Goal: Task Accomplishment & Management: Use online tool/utility

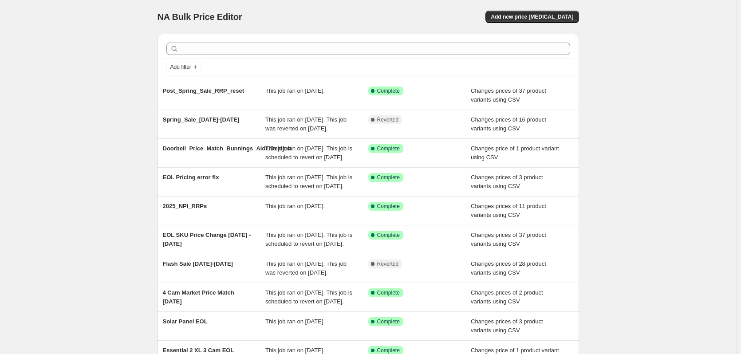
click at [560, 9] on div "NA Bulk Price Editor. This page is ready NA Bulk Price Editor Add new price [ME…" at bounding box center [367, 17] width 421 height 34
click at [559, 15] on span "Add new price [MEDICAL_DATA]" at bounding box center [532, 16] width 82 height 7
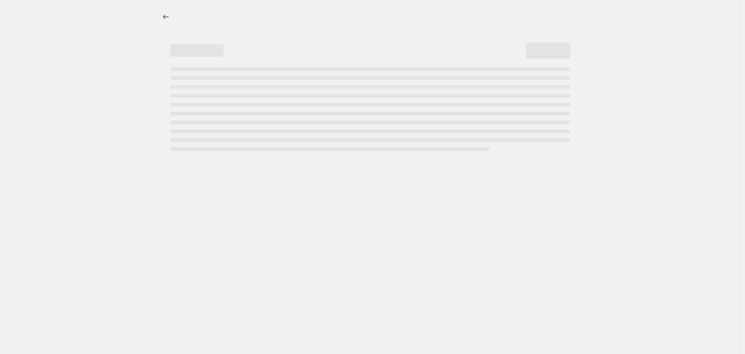
select select "percentage"
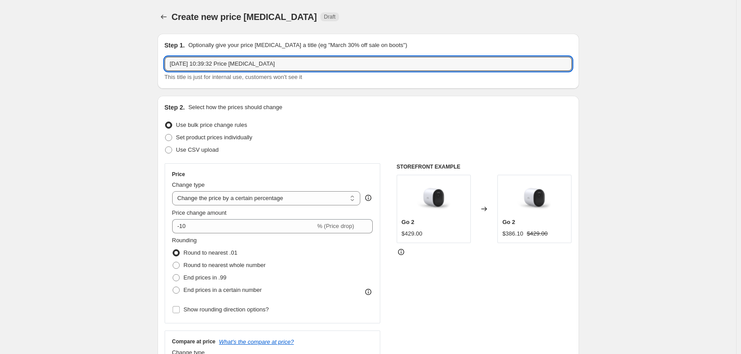
drag, startPoint x: 279, startPoint y: 63, endPoint x: 161, endPoint y: 76, distance: 118.7
click at [161, 76] on div "Step 1. Optionally give your price [MEDICAL_DATA] a title (eg "March 30% off sa…" at bounding box center [367, 61] width 421 height 55
type input "[DATE] [DATE] -[DATE]"
click at [177, 148] on label "Use CSV upload" at bounding box center [192, 150] width 54 height 12
click at [165, 147] on input "Use CSV upload" at bounding box center [165, 146] width 0 height 0
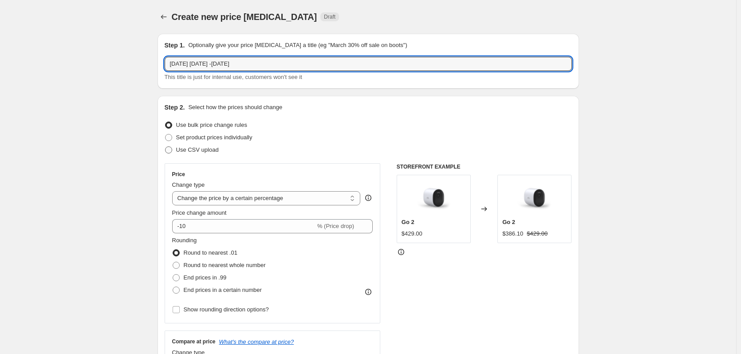
radio input "true"
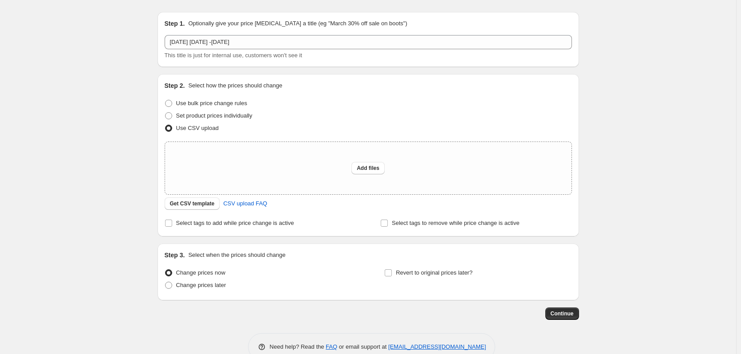
scroll to position [42, 0]
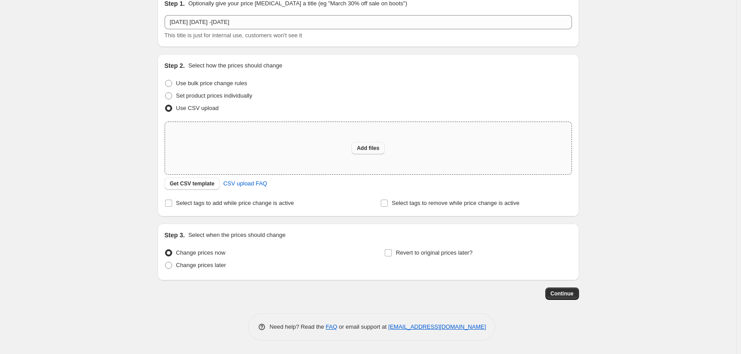
click at [359, 143] on button "Add files" at bounding box center [367, 148] width 33 height 12
type input "C:\fakepath\[DATE].csv"
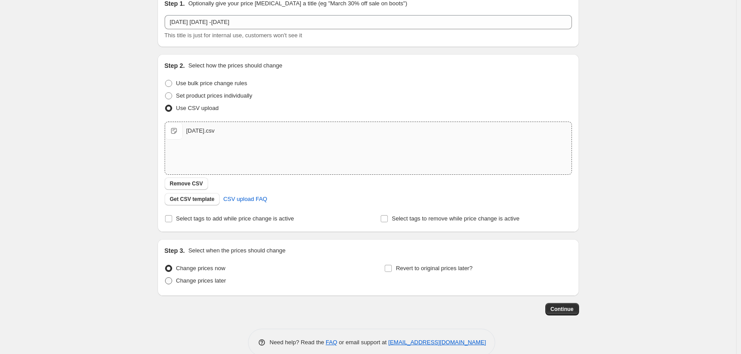
click at [205, 277] on span "Change prices later" at bounding box center [201, 280] width 50 height 7
click at [165, 277] on input "Change prices later" at bounding box center [165, 277] width 0 height 0
radio input "true"
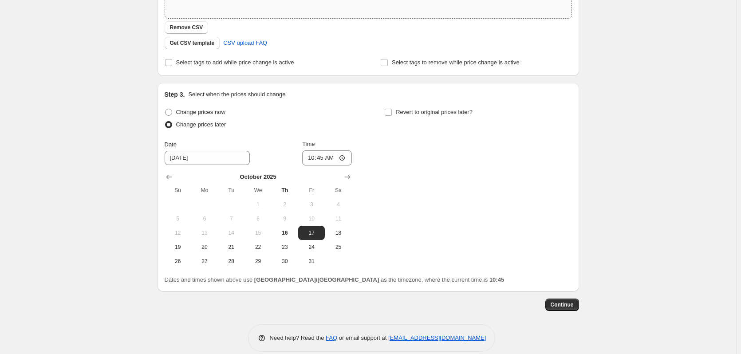
scroll to position [209, 0]
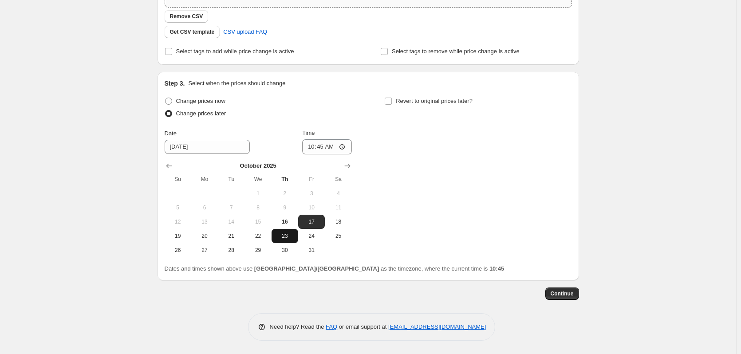
click at [283, 233] on span "23" at bounding box center [285, 235] width 20 height 7
type input "[DATE]"
click at [314, 147] on input "10:45" at bounding box center [327, 146] width 50 height 15
type input "00:00"
click at [401, 95] on label "Revert to original prices later?" at bounding box center [428, 101] width 88 height 12
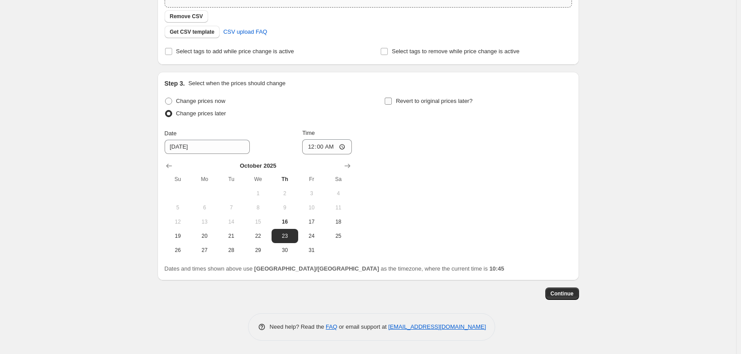
click at [392, 98] on input "Revert to original prices later?" at bounding box center [388, 101] width 7 height 7
checkbox input "true"
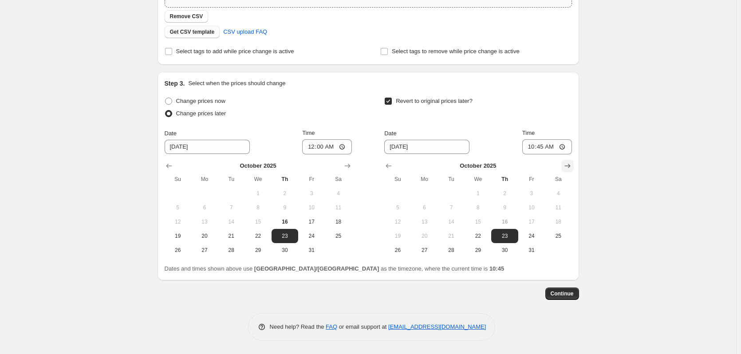
click at [567, 166] on icon "Show next month, November 2025" at bounding box center [567, 166] width 6 height 4
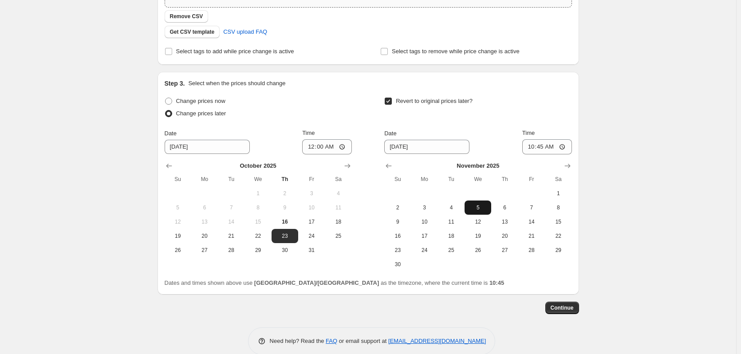
click at [484, 200] on button "5" at bounding box center [477, 207] width 27 height 14
type input "[DATE]"
click at [543, 145] on input "10:45" at bounding box center [547, 146] width 50 height 15
click at [530, 147] on input "10:45" at bounding box center [547, 146] width 50 height 15
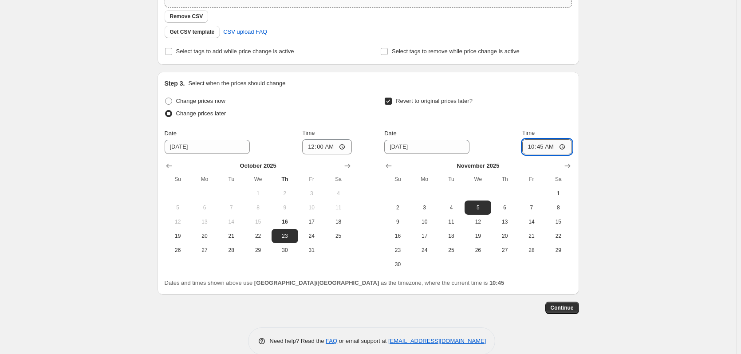
click at [530, 147] on input "10:45" at bounding box center [547, 146] width 50 height 15
type input "23:59"
click at [633, 139] on div "Create new price [MEDICAL_DATA]. This page is ready Create new price [MEDICAL_D…" at bounding box center [368, 79] width 736 height 577
click at [573, 308] on span "Continue" at bounding box center [561, 307] width 23 height 7
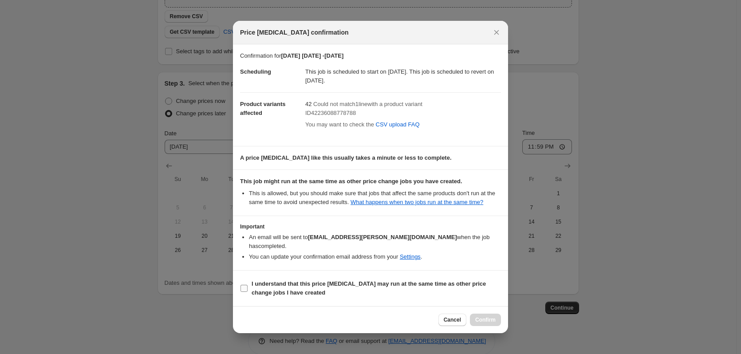
click at [396, 280] on b "I understand that this price [MEDICAL_DATA] may run at the same time as other p…" at bounding box center [368, 288] width 234 height 16
click at [247, 285] on input "I understand that this price [MEDICAL_DATA] may run at the same time as other p…" at bounding box center [243, 288] width 7 height 7
checkbox input "true"
click at [499, 314] on button "Confirm" at bounding box center [485, 320] width 31 height 12
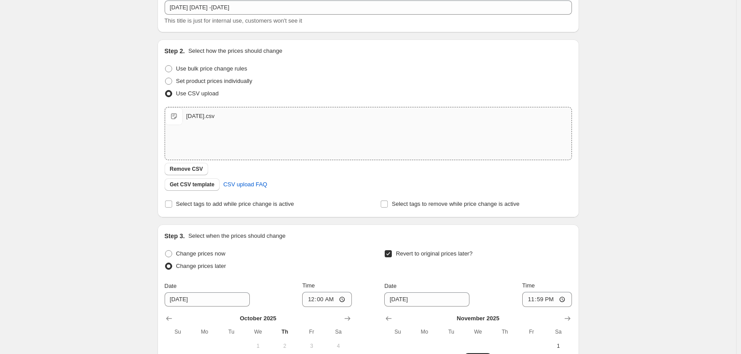
scroll to position [277, 0]
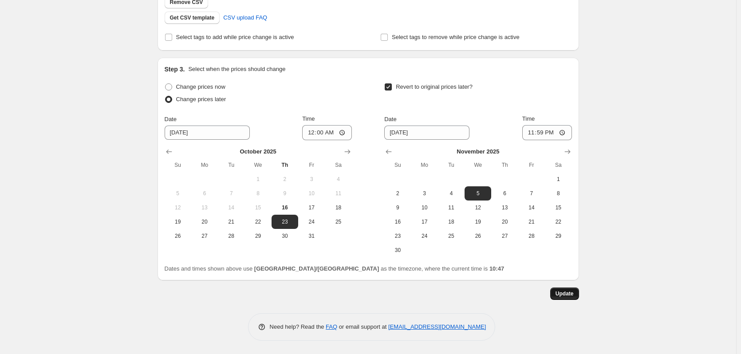
click at [562, 296] on span "Update" at bounding box center [564, 293] width 18 height 7
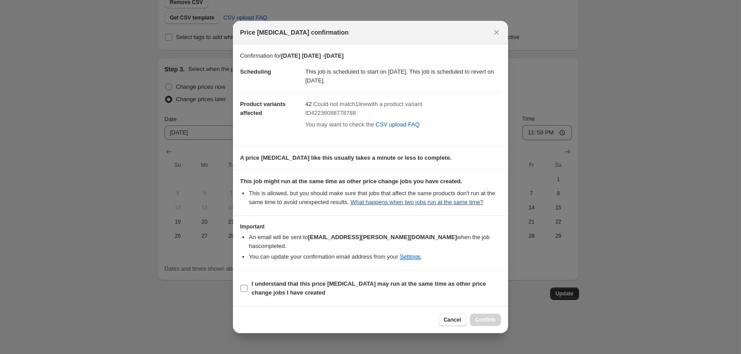
click at [384, 282] on b "I understand that this price [MEDICAL_DATA] may run at the same time as other p…" at bounding box center [368, 288] width 234 height 16
click at [247, 285] on input "I understand that this price [MEDICAL_DATA] may run at the same time as other p…" at bounding box center [243, 288] width 7 height 7
checkbox input "true"
click at [487, 316] on span "Confirm" at bounding box center [485, 319] width 20 height 7
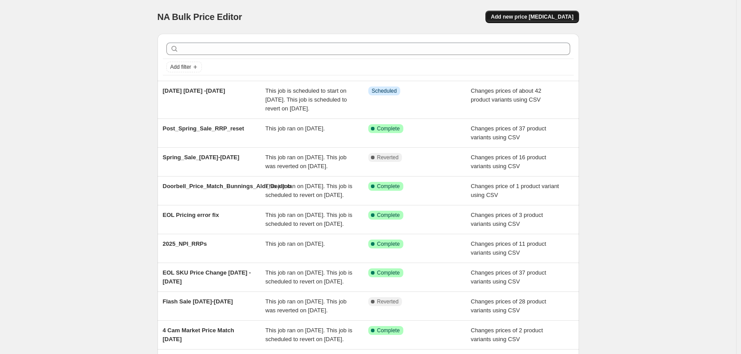
click at [521, 16] on span "Add new price [MEDICAL_DATA]" at bounding box center [532, 16] width 82 height 7
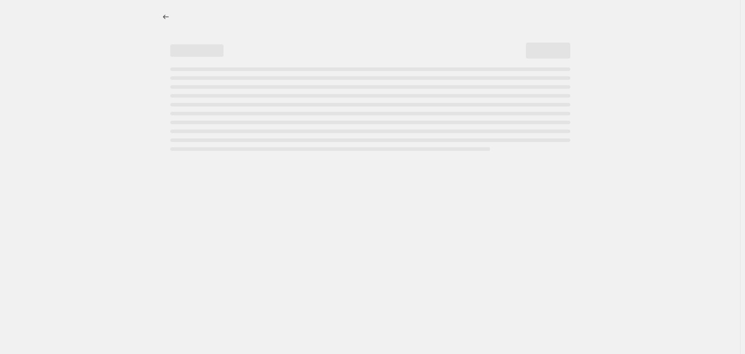
select select "percentage"
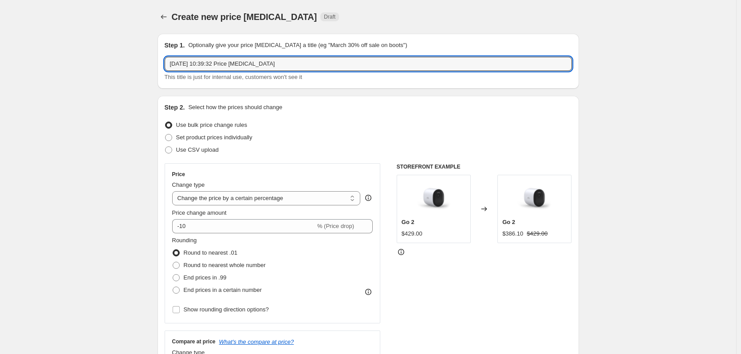
drag, startPoint x: 328, startPoint y: 61, endPoint x: 145, endPoint y: 59, distance: 183.2
type input "3 Day Sale [DATE]-[DATE]"
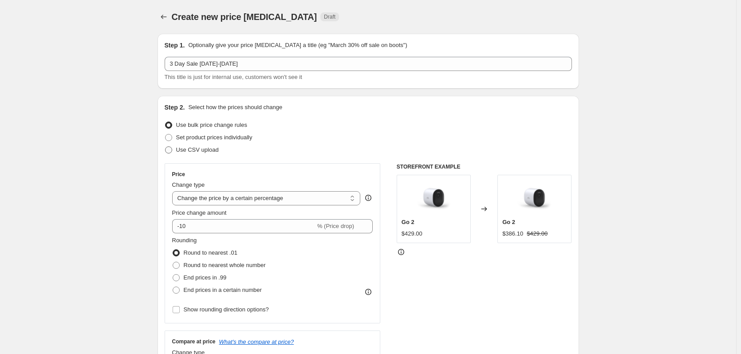
click at [176, 150] on label "Use CSV upload" at bounding box center [192, 150] width 54 height 12
click at [165, 147] on input "Use CSV upload" at bounding box center [165, 146] width 0 height 0
radio input "true"
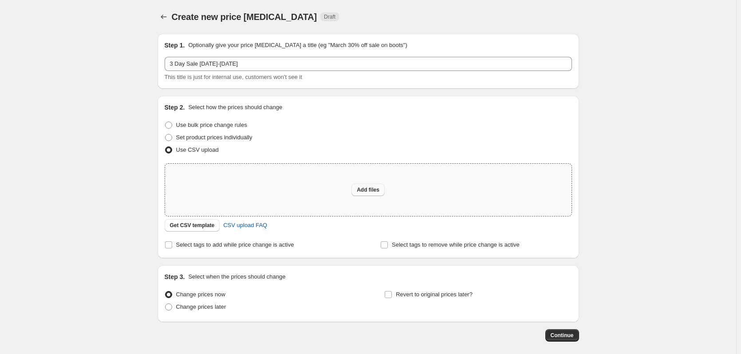
click at [361, 185] on button "Add files" at bounding box center [367, 190] width 33 height 12
type input "C:\fakepath\3DaySale_Q4_2025.csv"
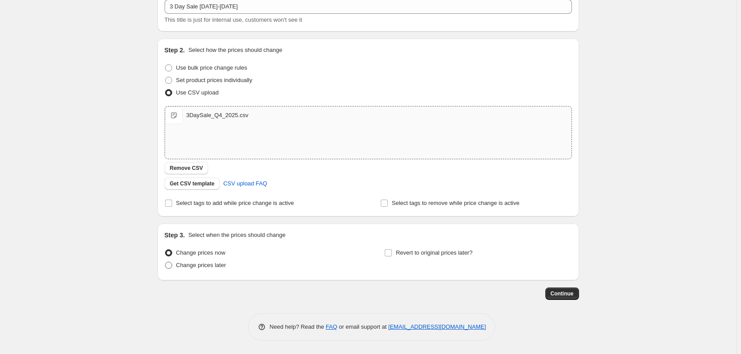
scroll to position [13, 0]
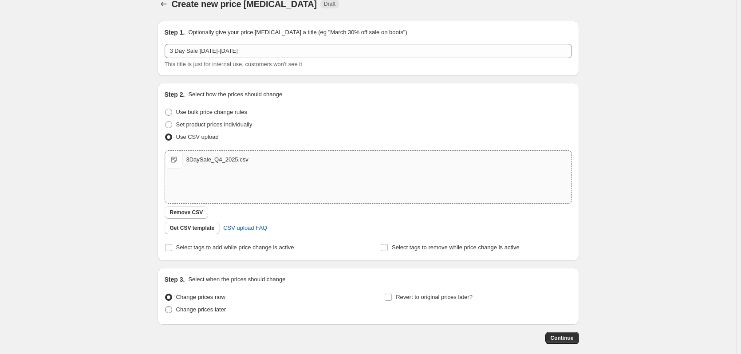
click at [200, 307] on span "Change prices later" at bounding box center [201, 309] width 50 height 7
click at [165, 306] on input "Change prices later" at bounding box center [165, 306] width 0 height 0
radio input "true"
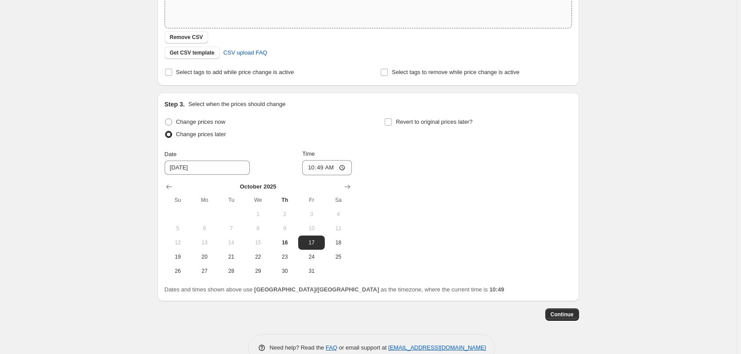
scroll to position [190, 0]
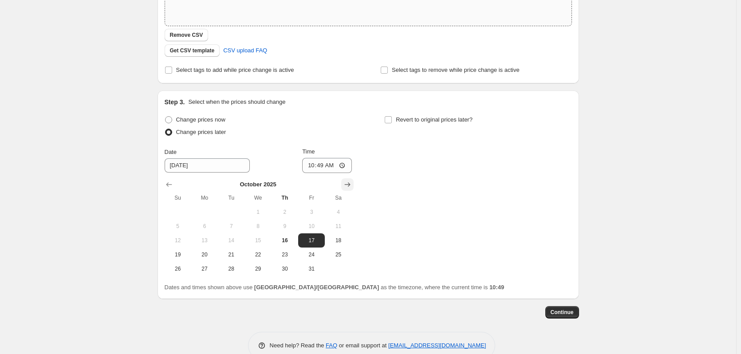
click at [349, 183] on icon "Show next month, November 2025" at bounding box center [347, 184] width 9 height 9
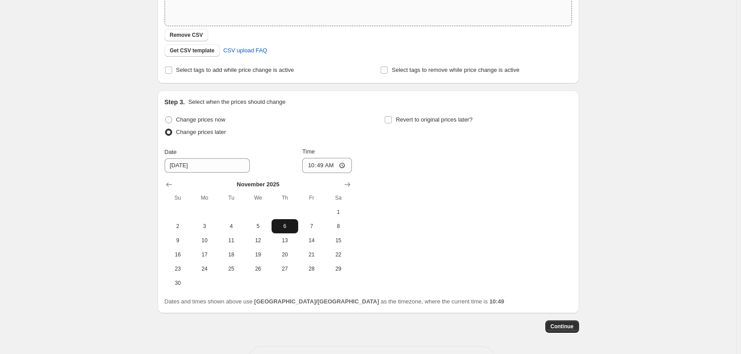
click at [287, 228] on span "6" at bounding box center [285, 226] width 20 height 7
type input "[DATE]"
click at [311, 165] on input "10:49" at bounding box center [327, 165] width 50 height 15
type input "00:00"
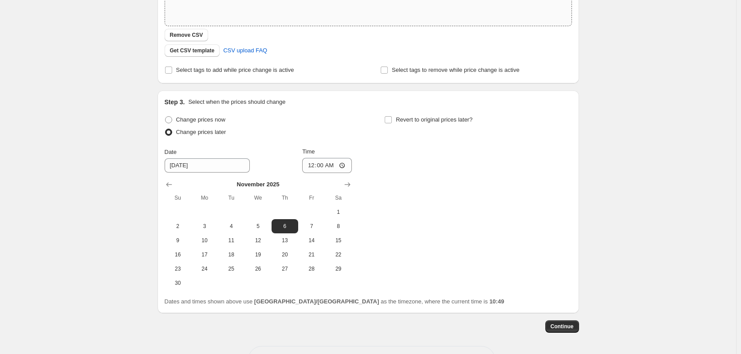
click at [427, 151] on div "Change prices now Change prices later Date [DATE] Time 00:00 [DATE] Su Mo Tu We…" at bounding box center [368, 202] width 407 height 177
click at [392, 118] on input "Revert to original prices later?" at bounding box center [388, 119] width 7 height 7
checkbox input "true"
click at [570, 184] on icon "Show next month, November 2025" at bounding box center [567, 184] width 6 height 4
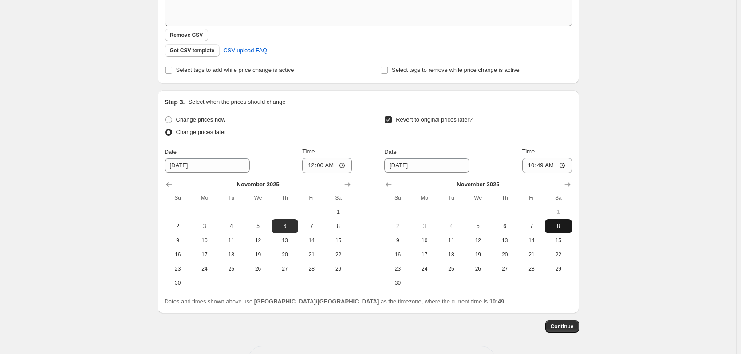
click at [562, 225] on span "8" at bounding box center [558, 226] width 20 height 7
type input "[DATE]"
click at [534, 164] on input "10:49" at bounding box center [547, 165] width 50 height 15
type input "23:59"
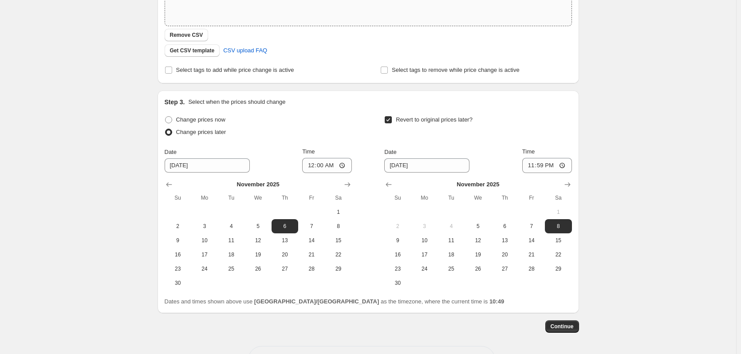
click at [646, 171] on div "Create new price [MEDICAL_DATA]. This page is ready Create new price [MEDICAL_D…" at bounding box center [368, 98] width 736 height 577
click at [556, 326] on span "Continue" at bounding box center [561, 326] width 23 height 7
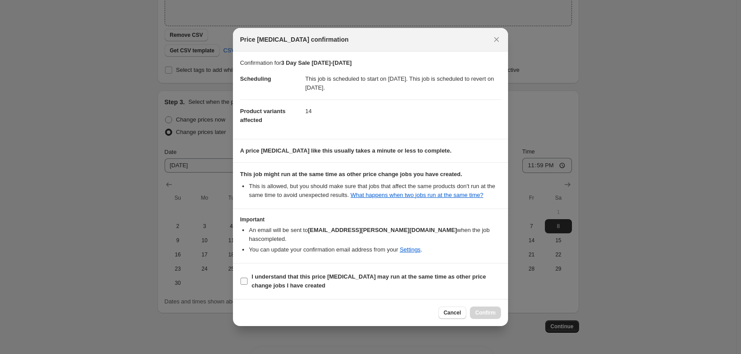
click at [354, 273] on b "I understand that this price [MEDICAL_DATA] may run at the same time as other p…" at bounding box center [368, 281] width 234 height 16
click at [247, 278] on input "I understand that this price [MEDICAL_DATA] may run at the same time as other p…" at bounding box center [243, 281] width 7 height 7
checkbox input "true"
click at [487, 311] on span "Confirm" at bounding box center [485, 312] width 20 height 7
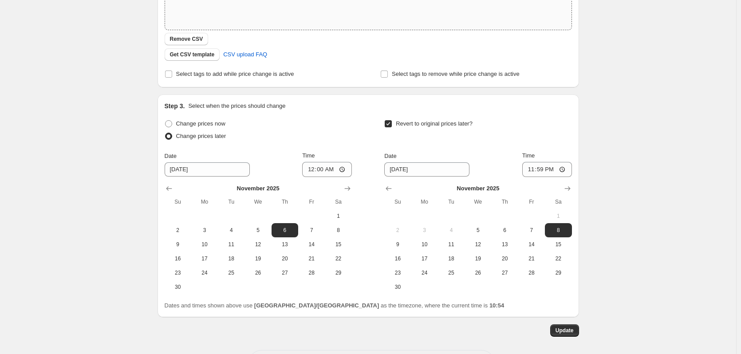
scroll to position [266, 0]
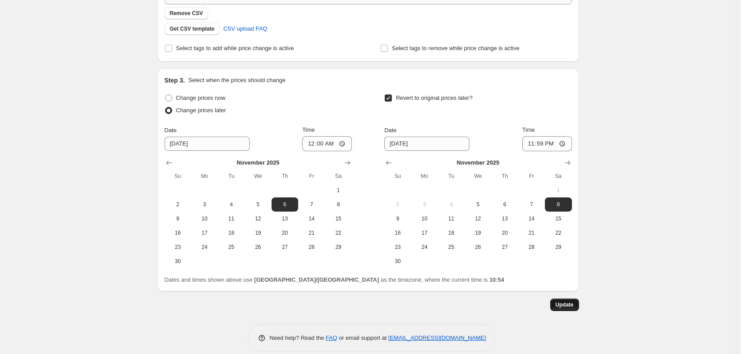
click at [573, 301] on button "Update" at bounding box center [564, 304] width 29 height 12
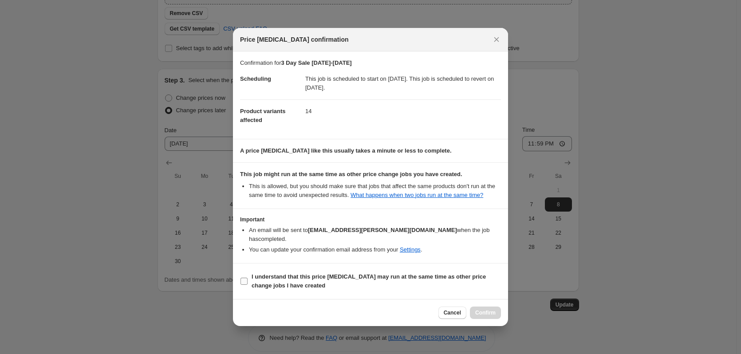
click at [349, 279] on span "I understand that this price [MEDICAL_DATA] may run at the same time as other p…" at bounding box center [375, 281] width 249 height 18
click at [247, 279] on input "I understand that this price [MEDICAL_DATA] may run at the same time as other p…" at bounding box center [243, 281] width 7 height 7
checkbox input "true"
click at [487, 309] on span "Confirm" at bounding box center [485, 312] width 20 height 7
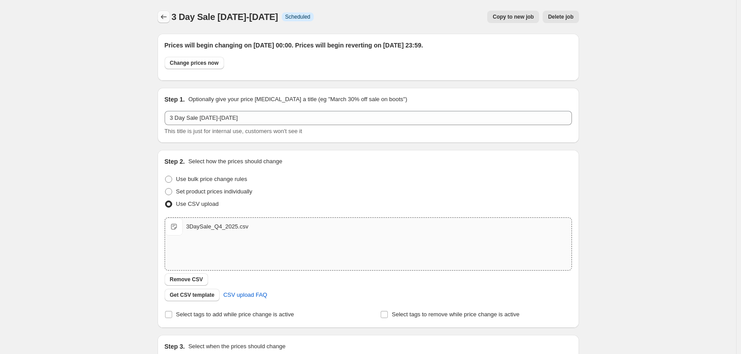
click at [168, 20] on icon "Price change jobs" at bounding box center [163, 16] width 9 height 9
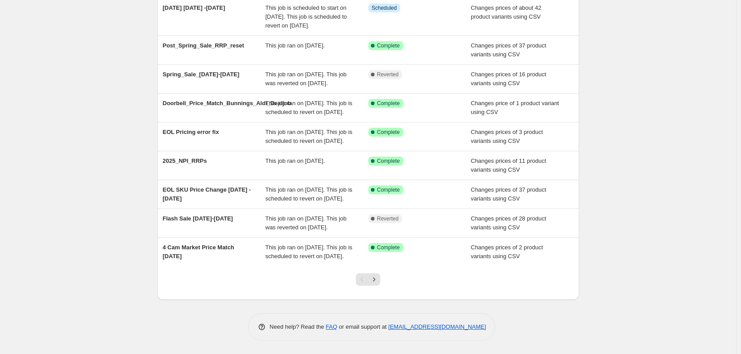
scroll to position [192, 0]
click at [377, 280] on icon "Next" at bounding box center [373, 279] width 9 height 9
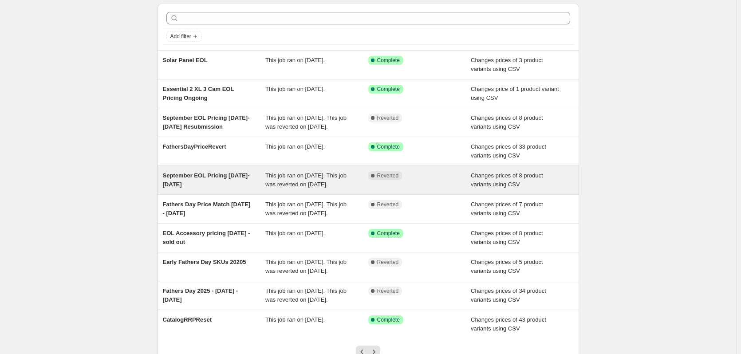
scroll to position [44, 0]
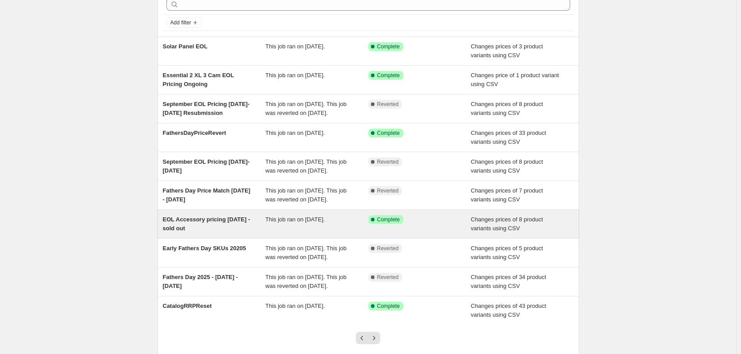
click at [202, 232] on span "EOL Accessory pricing [DATE] - sold out" at bounding box center [206, 224] width 87 height 16
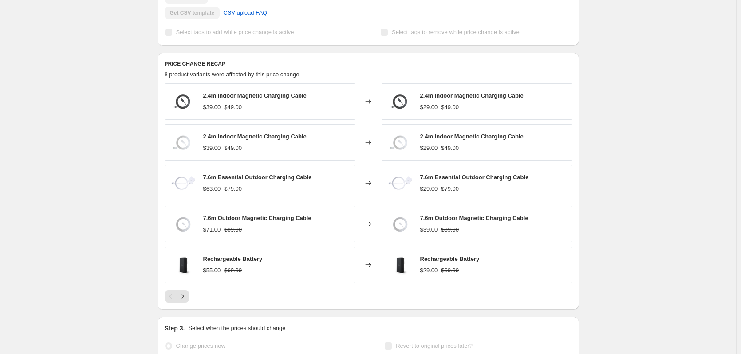
scroll to position [355, 0]
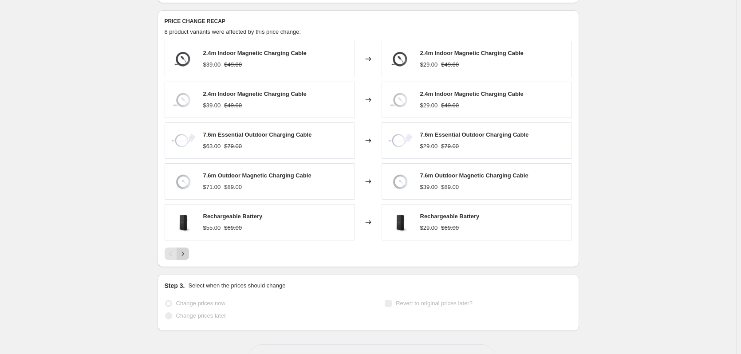
click at [181, 253] on icon "Next" at bounding box center [182, 253] width 9 height 9
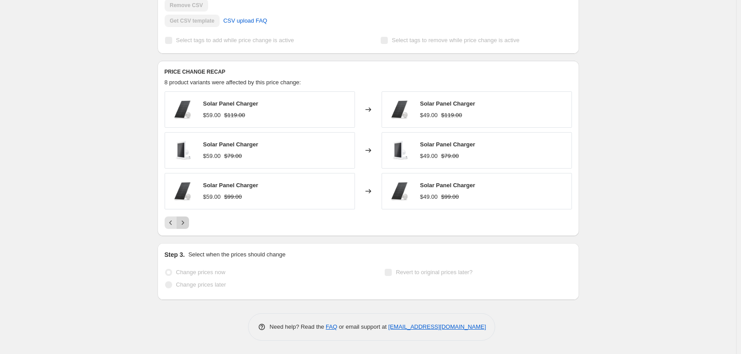
scroll to position [304, 0]
click at [170, 223] on icon "Previous" at bounding box center [170, 222] width 9 height 9
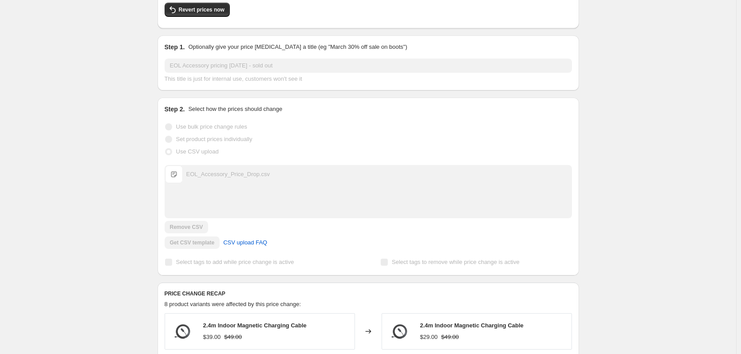
scroll to position [0, 0]
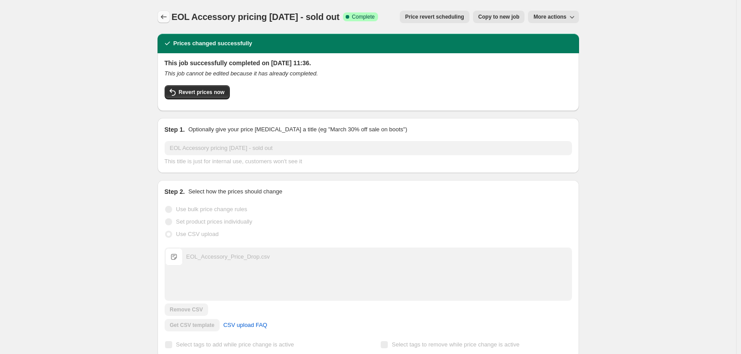
click at [168, 15] on icon "Price change jobs" at bounding box center [163, 16] width 9 height 9
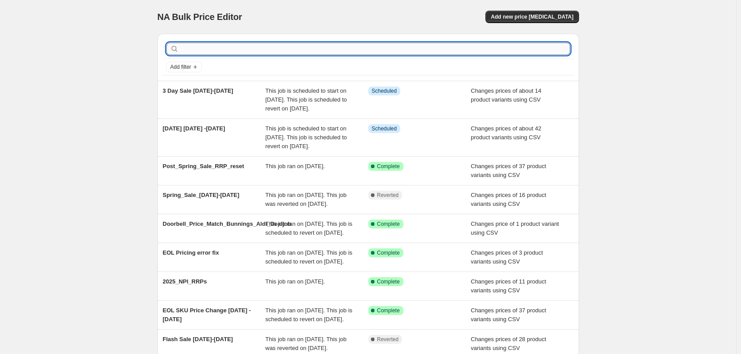
click at [298, 50] on input "text" at bounding box center [375, 49] width 389 height 12
type input "E"
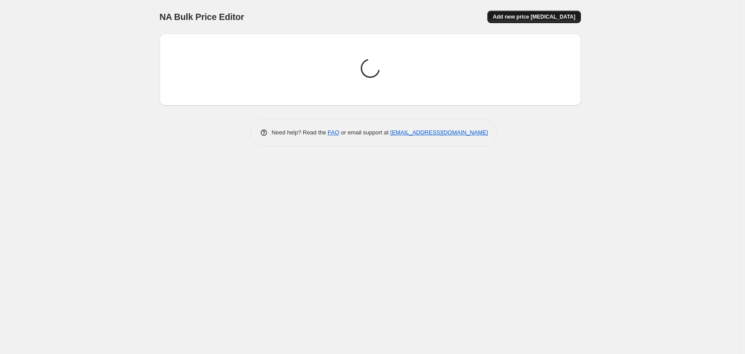
click at [525, 17] on span "Add new price [MEDICAL_DATA]" at bounding box center [534, 16] width 82 height 7
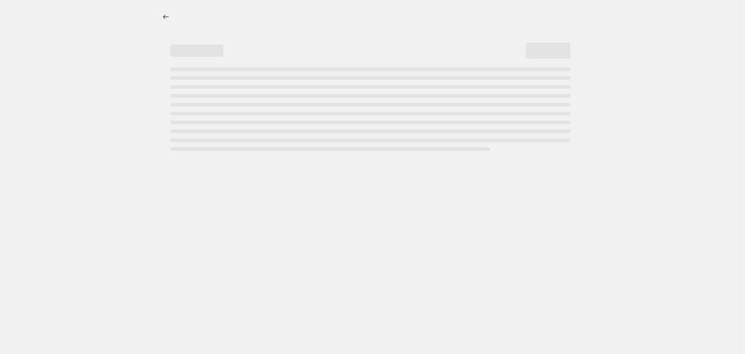
select select "percentage"
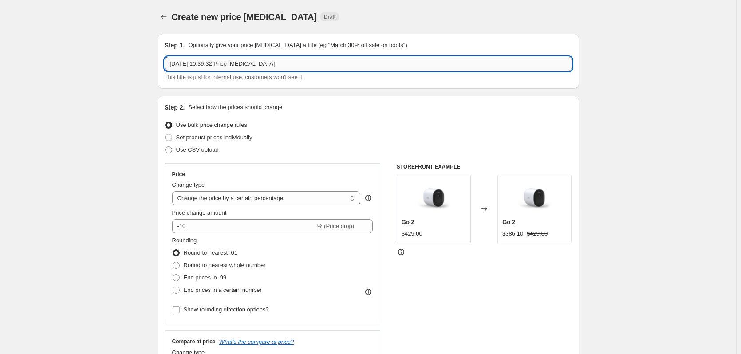
click at [267, 66] on input "[DATE] 10:39:32 Price [MEDICAL_DATA]" at bounding box center [368, 64] width 407 height 14
click at [267, 65] on input "[DATE] 10:39:32 Price [MEDICAL_DATA]" at bounding box center [368, 64] width 407 height 14
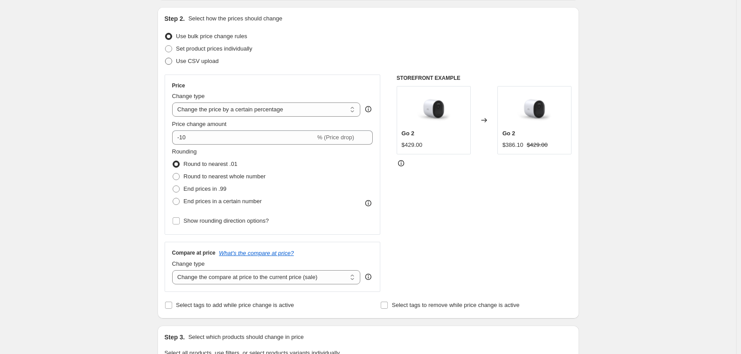
type input "EOL Accessories Pricing Reupload"
click at [192, 57] on span "Use CSV upload" at bounding box center [197, 61] width 43 height 9
click at [165, 58] on input "Use CSV upload" at bounding box center [165, 58] width 0 height 0
radio input "true"
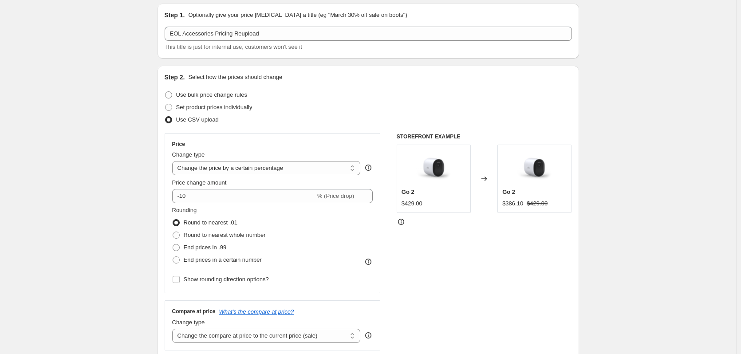
scroll to position [42, 0]
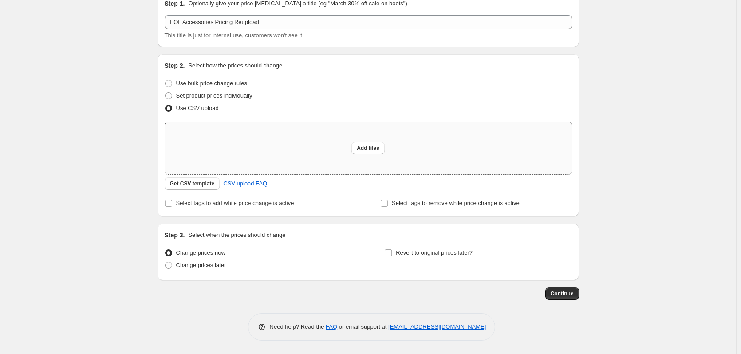
click at [309, 155] on div "Add files" at bounding box center [368, 148] width 406 height 52
type input "C:\fakepath\EOL_Accessory_Price_Drop_Reupload.csv"
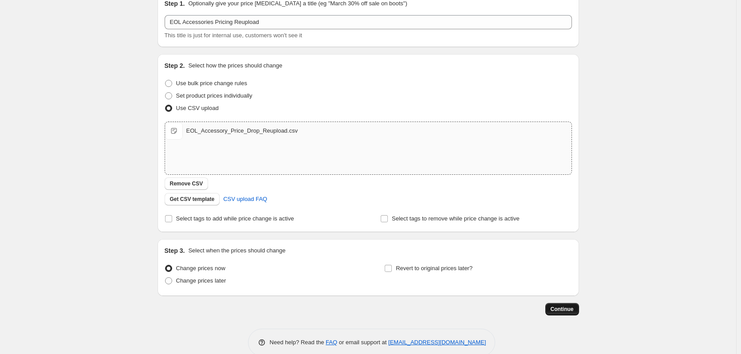
click at [563, 306] on span "Continue" at bounding box center [561, 309] width 23 height 7
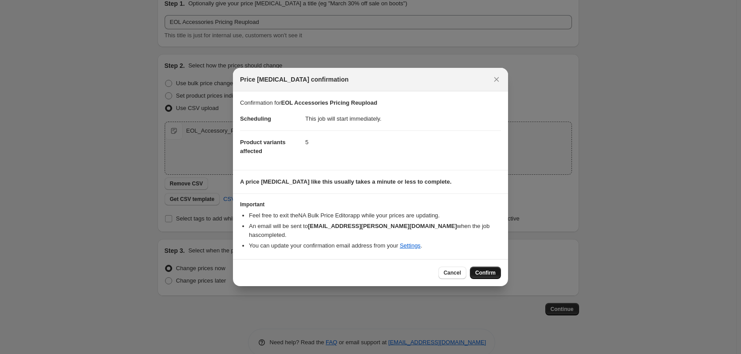
click at [489, 269] on span "Confirm" at bounding box center [485, 272] width 20 height 7
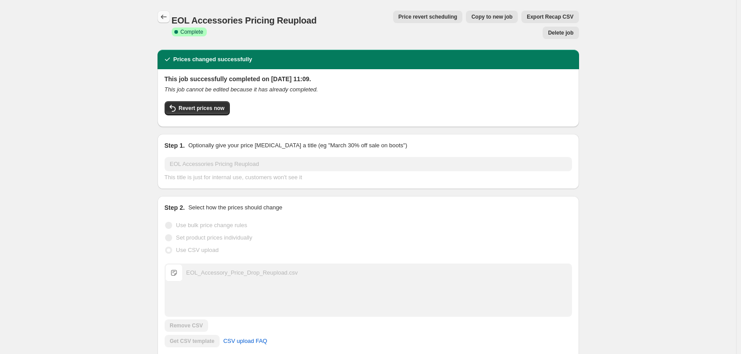
click at [170, 12] on button "Price change jobs" at bounding box center [163, 17] width 12 height 12
